Goal: Task Accomplishment & Management: Manage account settings

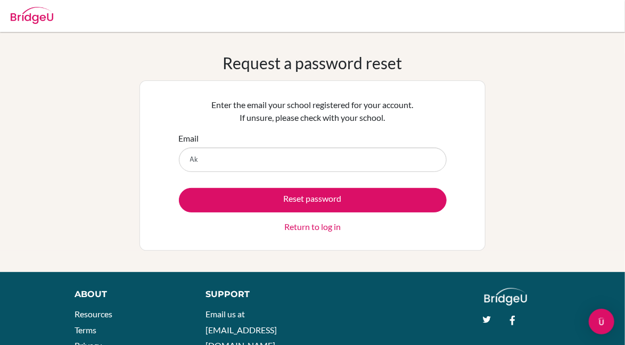
type input "A"
click at [424, 159] on input "Email" at bounding box center [313, 159] width 268 height 24
click at [558, 107] on div "Request a password reset Enter the email your school registered for your accoun…" at bounding box center [312, 152] width 625 height 198
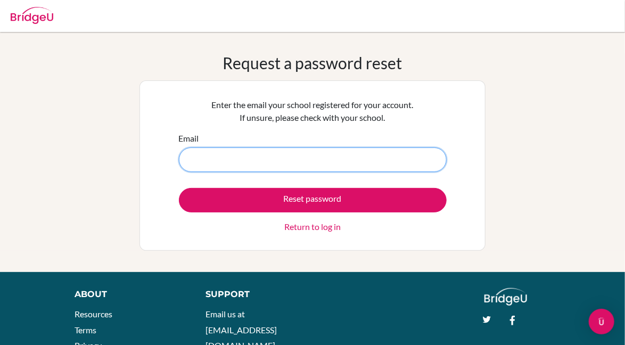
click at [265, 159] on input "Email" at bounding box center [313, 159] width 268 height 24
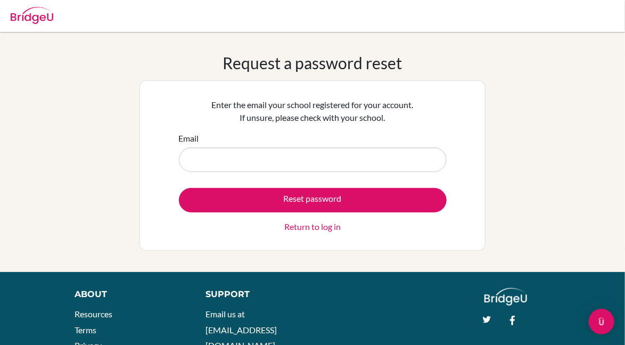
click at [300, 227] on link "Return to log in" at bounding box center [312, 226] width 56 height 13
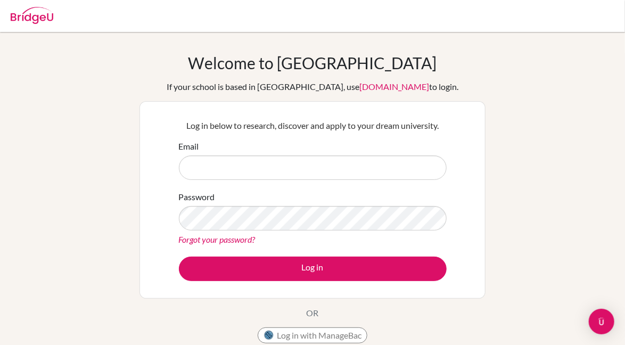
type input "ariasenalexander@gmail.com"
click at [220, 236] on link "Forgot your password?" at bounding box center [217, 239] width 77 height 10
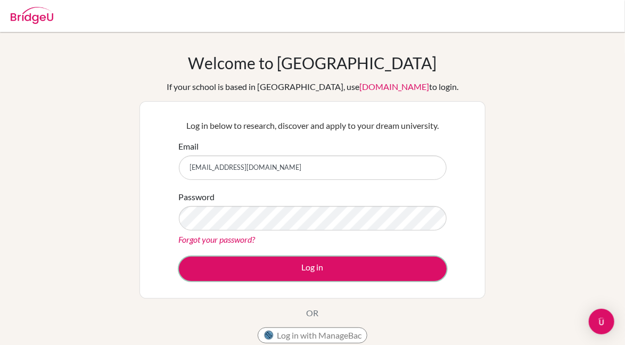
click at [441, 273] on button "Log in" at bounding box center [313, 269] width 268 height 24
